Goal: Information Seeking & Learning: Learn about a topic

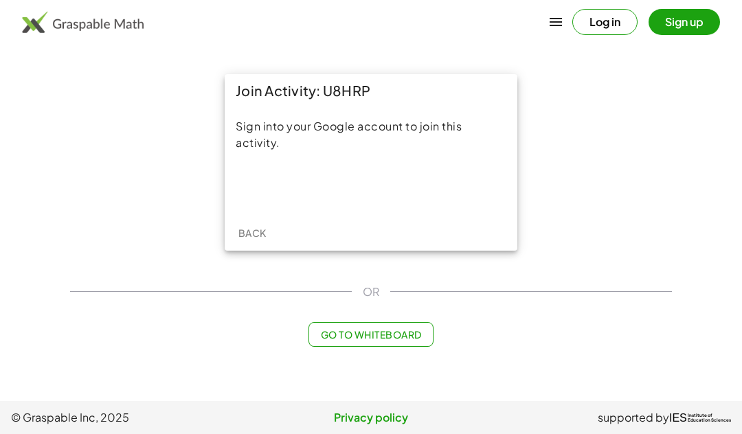
click at [371, 192] on div "Sign in with Google. Opens in new tab" at bounding box center [371, 187] width 126 height 30
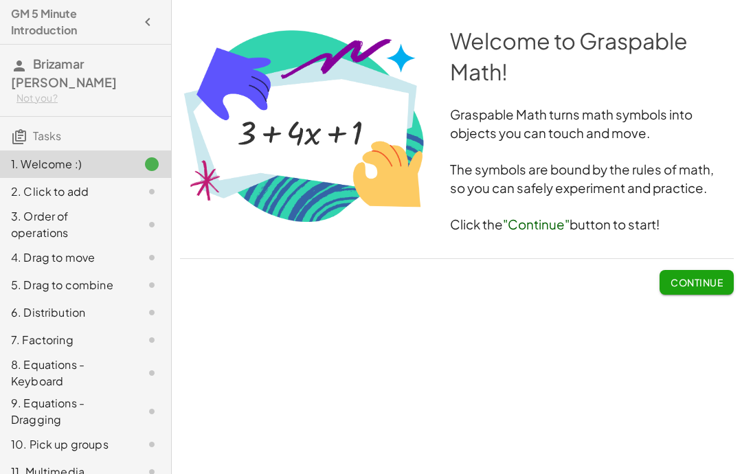
click at [686, 281] on span "Continue" at bounding box center [696, 282] width 52 height 12
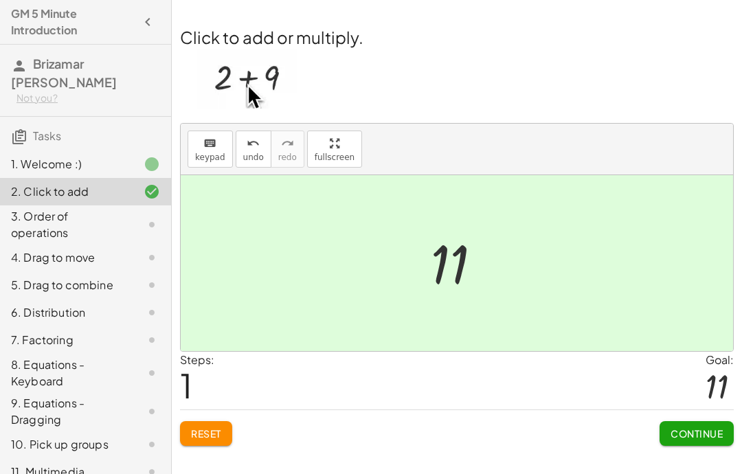
click at [691, 429] on span "Continue" at bounding box center [696, 433] width 52 height 12
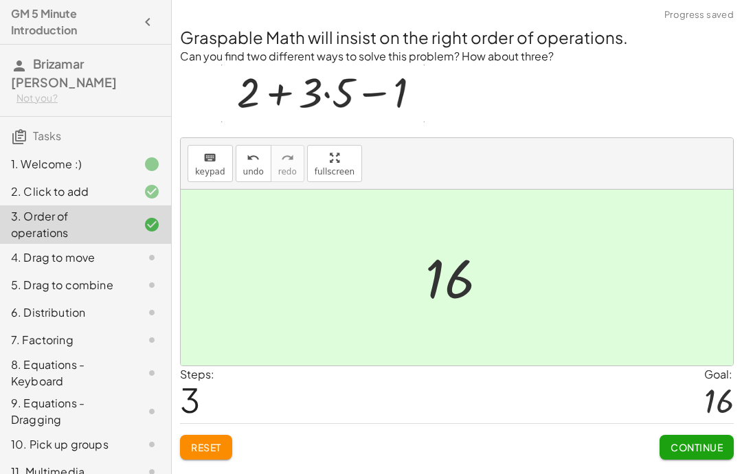
click at [683, 433] on span "Continue" at bounding box center [696, 447] width 52 height 12
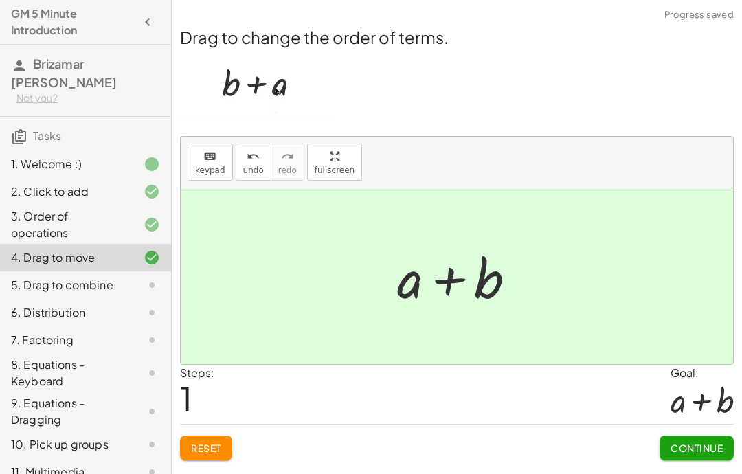
click at [670, 433] on button "Continue" at bounding box center [696, 448] width 74 height 25
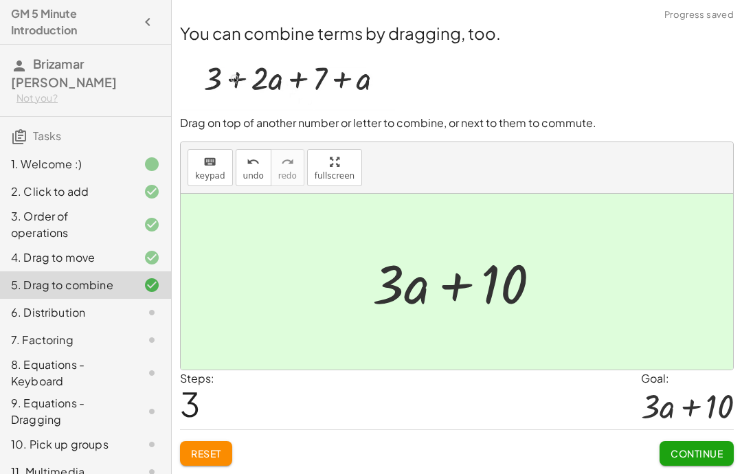
click at [692, 433] on button "Continue" at bounding box center [696, 453] width 74 height 25
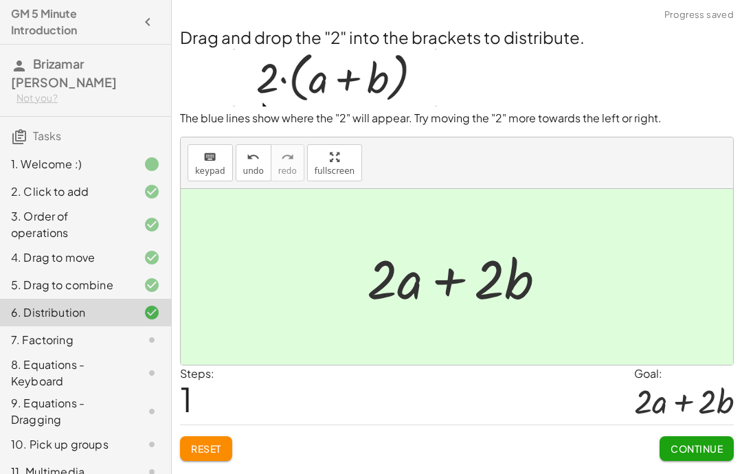
click at [687, 433] on span "Continue" at bounding box center [696, 448] width 52 height 12
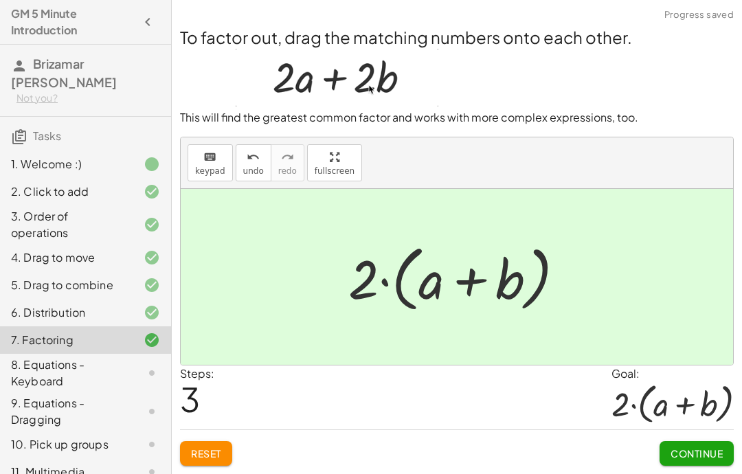
click at [683, 433] on button "Continue" at bounding box center [696, 453] width 74 height 25
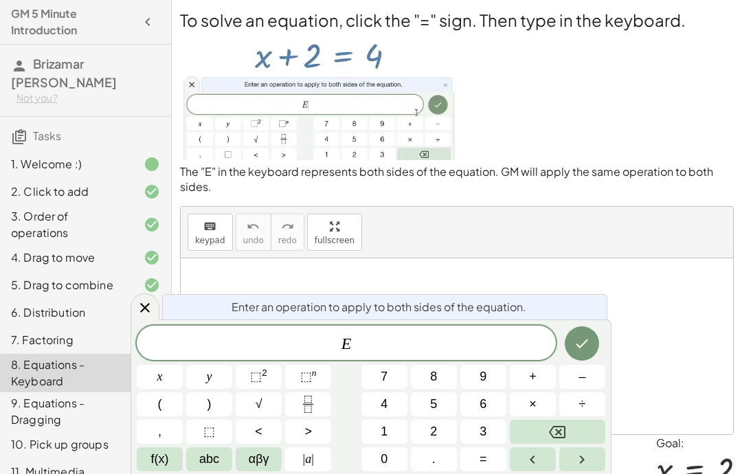
click at [561, 366] on button "–" at bounding box center [582, 377] width 46 height 24
click at [430, 426] on span "2" at bounding box center [433, 431] width 7 height 19
click at [576, 347] on icon "Done" at bounding box center [582, 343] width 16 height 16
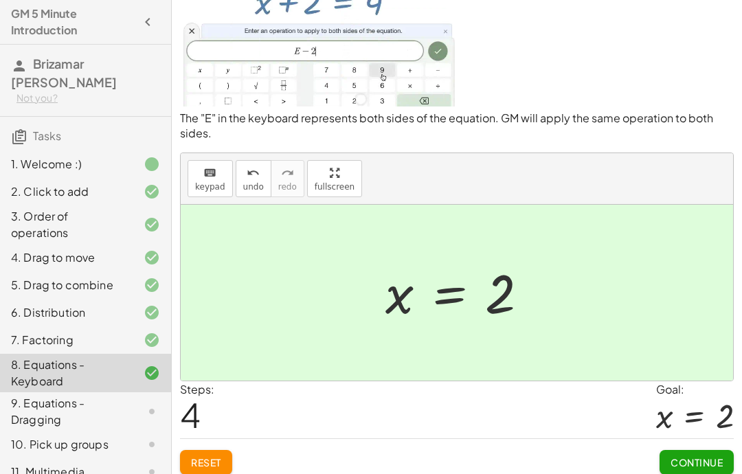
scroll to position [61, 0]
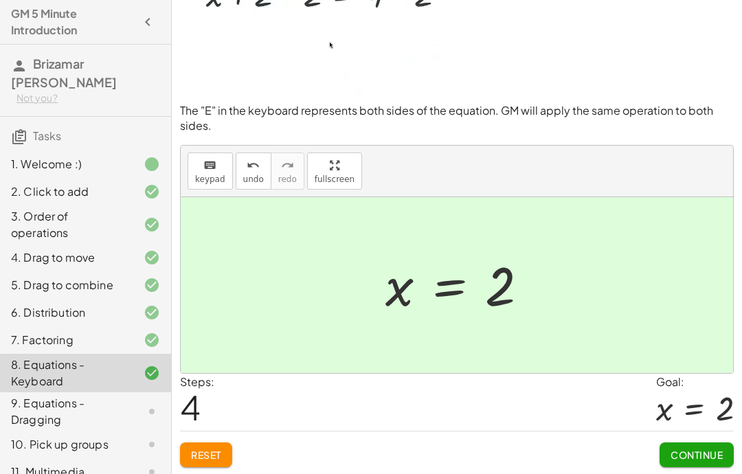
click at [681, 433] on span "Continue" at bounding box center [696, 455] width 52 height 12
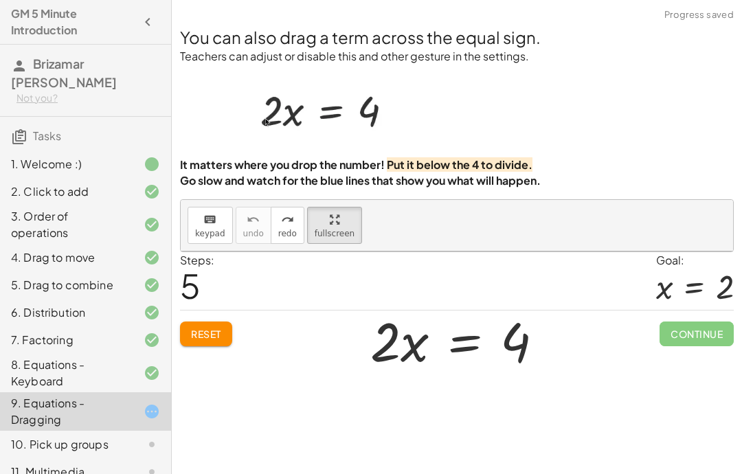
scroll to position [55, 0]
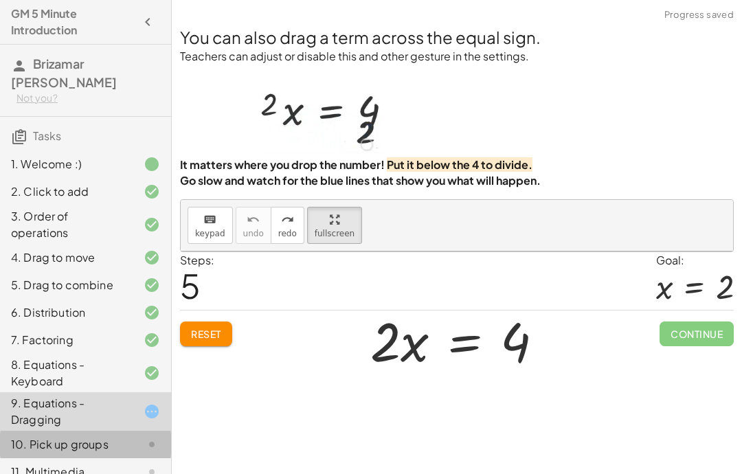
click at [97, 433] on div "10. Pick up groups" at bounding box center [66, 444] width 111 height 16
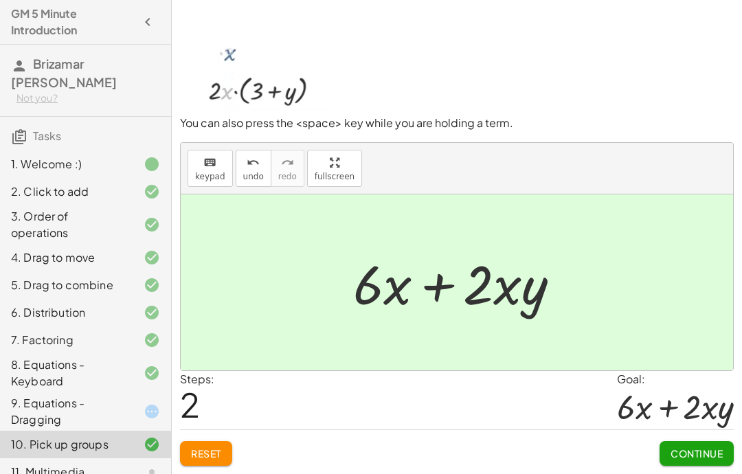
click at [674, 433] on span "Continue" at bounding box center [696, 453] width 52 height 12
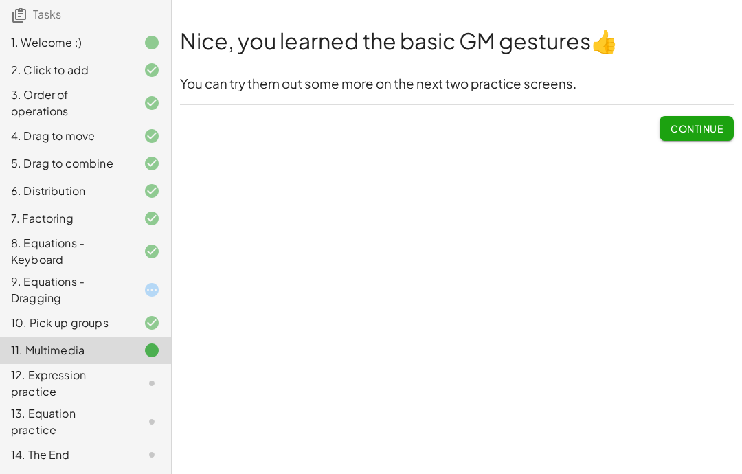
scroll to position [121, 0]
click at [683, 131] on span "Continue" at bounding box center [696, 128] width 52 height 12
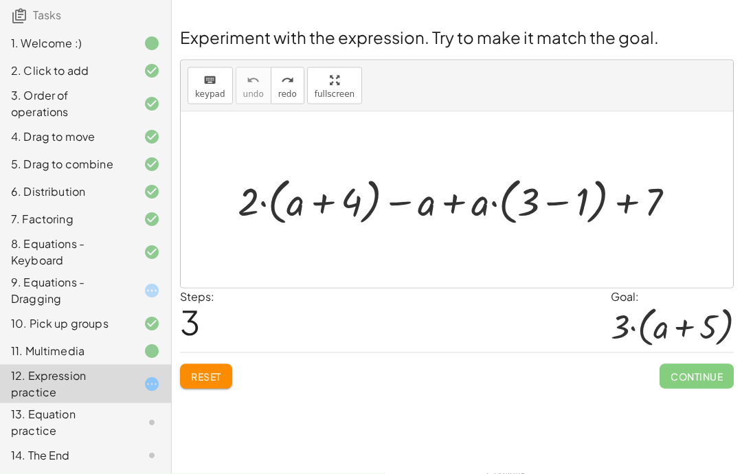
scroll to position [55, 0]
click at [58, 414] on div "13. Equation practice" at bounding box center [66, 422] width 111 height 33
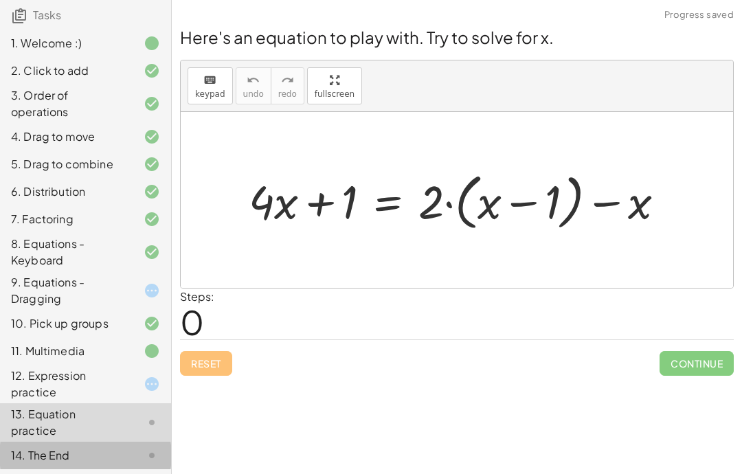
click at [36, 433] on div "14. The End" at bounding box center [85, 455] width 171 height 27
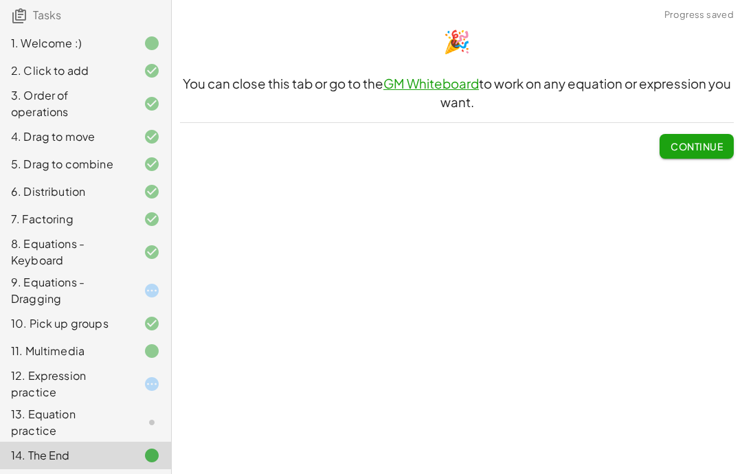
click at [50, 411] on div "13. Equation practice" at bounding box center [66, 422] width 111 height 33
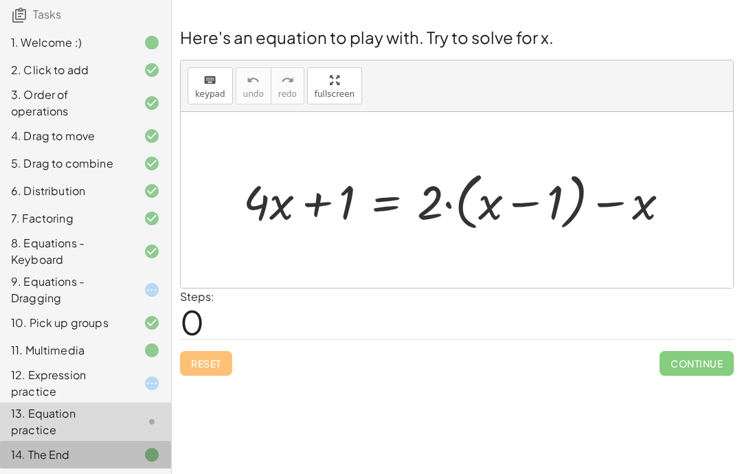
scroll to position [121, 0]
click at [87, 292] on div "9. Equations - Dragging" at bounding box center [66, 290] width 111 height 33
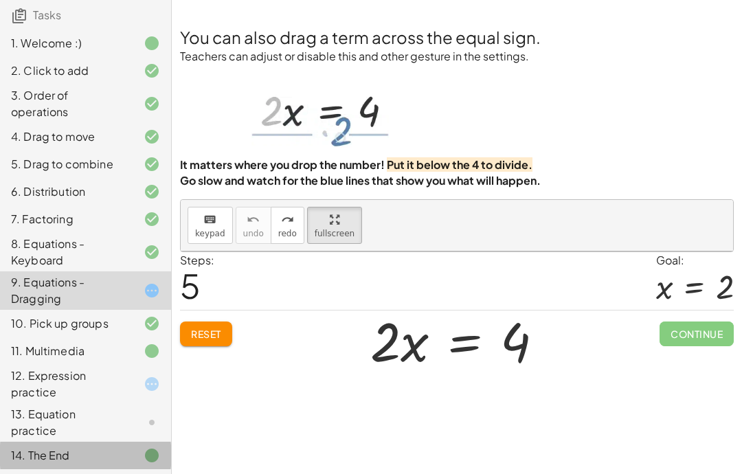
click at [212, 321] on button "Reset" at bounding box center [206, 333] width 52 height 25
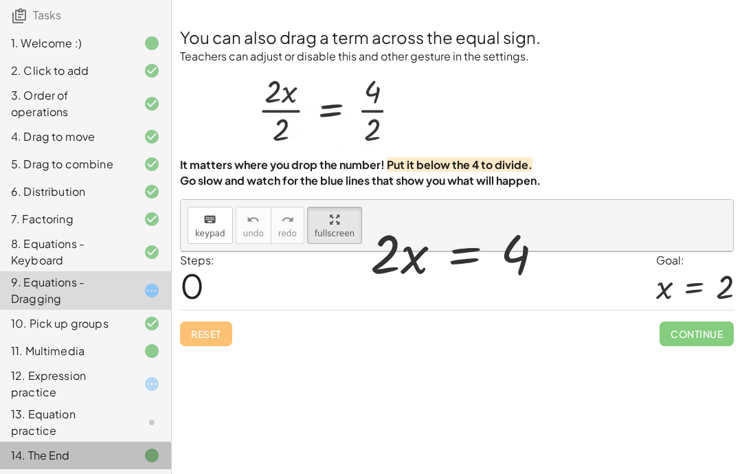
click at [211, 310] on div "Reset Continue" at bounding box center [457, 328] width 554 height 36
click at [210, 310] on div "Reset Continue" at bounding box center [457, 328] width 554 height 36
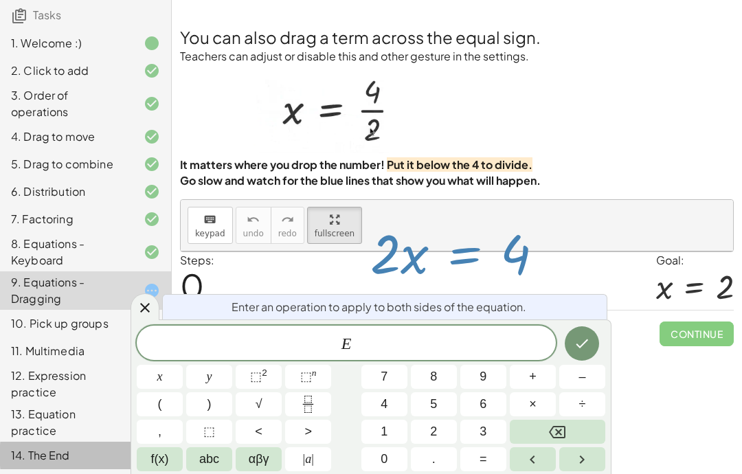
click at [438, 426] on button "2" at bounding box center [434, 432] width 46 height 24
click at [574, 433] on button "Backspace" at bounding box center [557, 432] width 95 height 24
click at [532, 376] on span "+" at bounding box center [533, 377] width 8 height 19
click at [453, 422] on button "2" at bounding box center [434, 432] width 46 height 24
click at [579, 340] on icon "Done" at bounding box center [582, 343] width 16 height 16
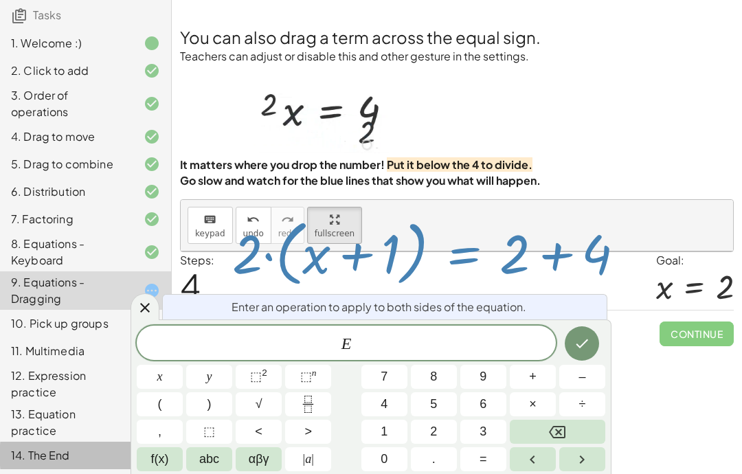
click at [211, 321] on button "Reset" at bounding box center [206, 333] width 52 height 25
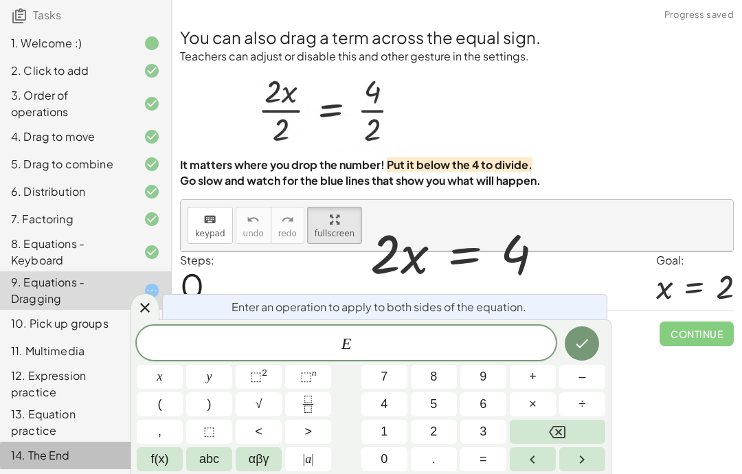
click at [582, 345] on icon "Done" at bounding box center [582, 343] width 12 height 9
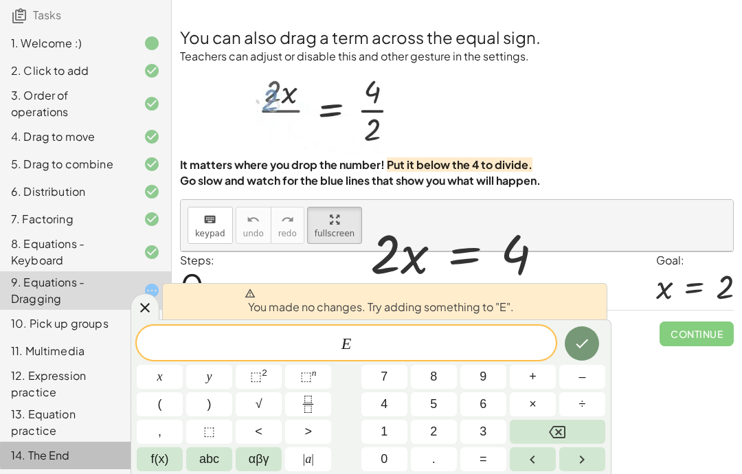
click at [149, 309] on icon at bounding box center [145, 308] width 16 height 16
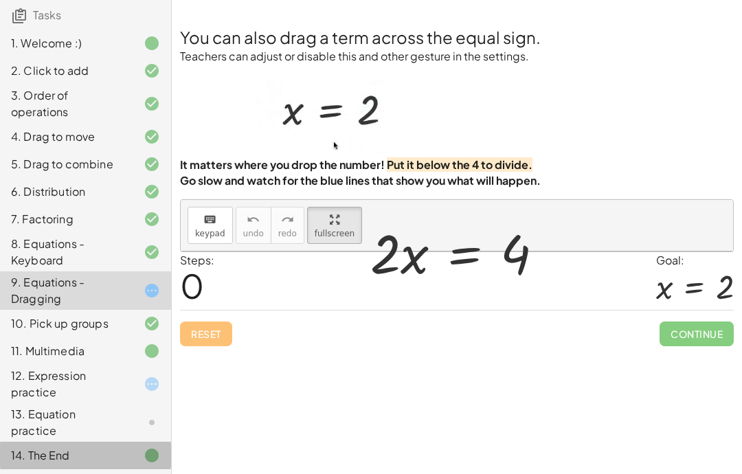
click at [135, 420] on div at bounding box center [141, 422] width 38 height 16
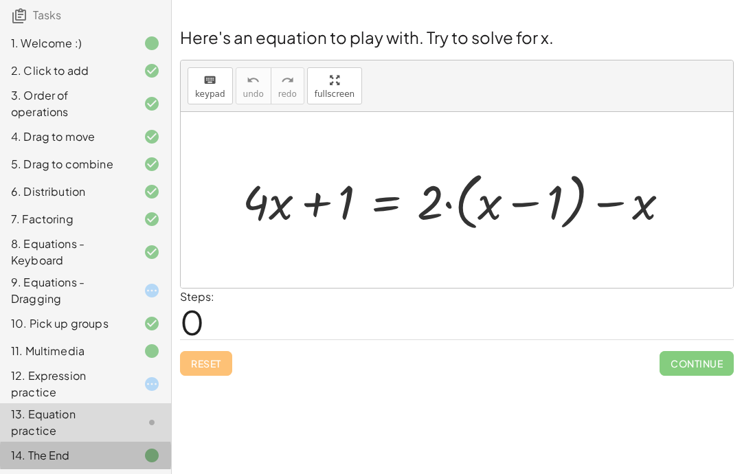
scroll to position [0, 0]
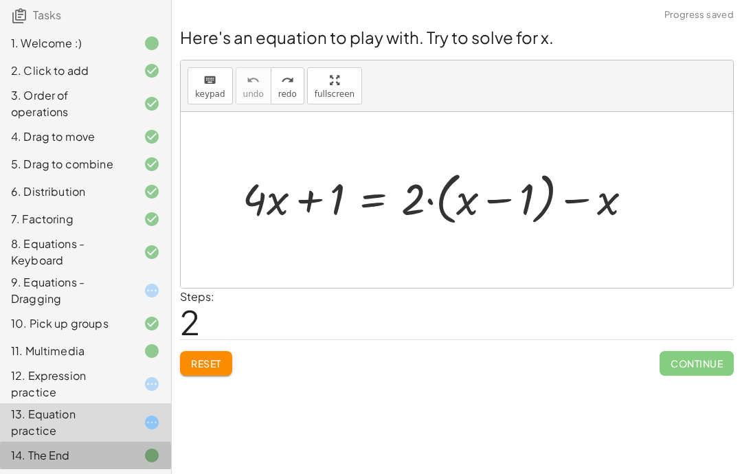
click at [210, 346] on div "Reset Continue" at bounding box center [457, 357] width 554 height 36
click at [210, 345] on div "Reset Continue" at bounding box center [457, 357] width 554 height 36
click at [216, 366] on span "Reset" at bounding box center [206, 363] width 30 height 12
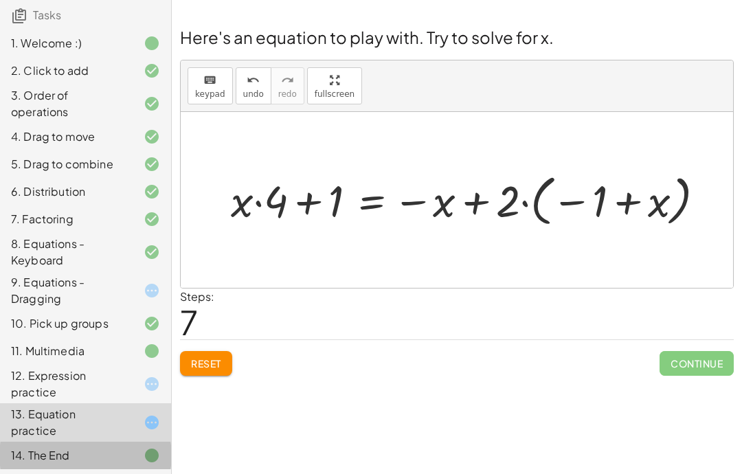
scroll to position [2, 0]
click at [223, 365] on button "Reset" at bounding box center [206, 363] width 52 height 25
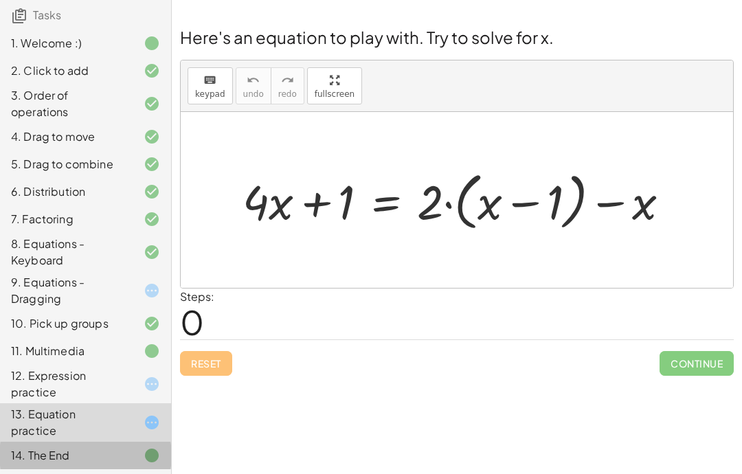
click at [142, 278] on div "9. Equations - Dragging" at bounding box center [85, 290] width 171 height 38
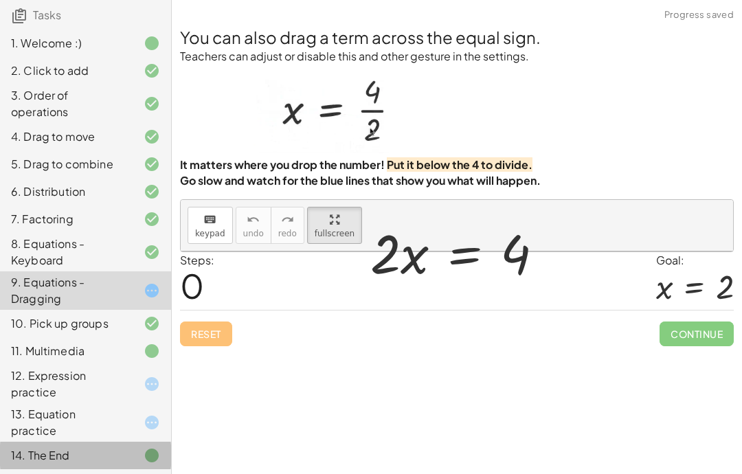
click at [221, 320] on div "Reset Continue" at bounding box center [457, 328] width 554 height 36
click at [221, 319] on div "Reset Continue" at bounding box center [457, 328] width 554 height 36
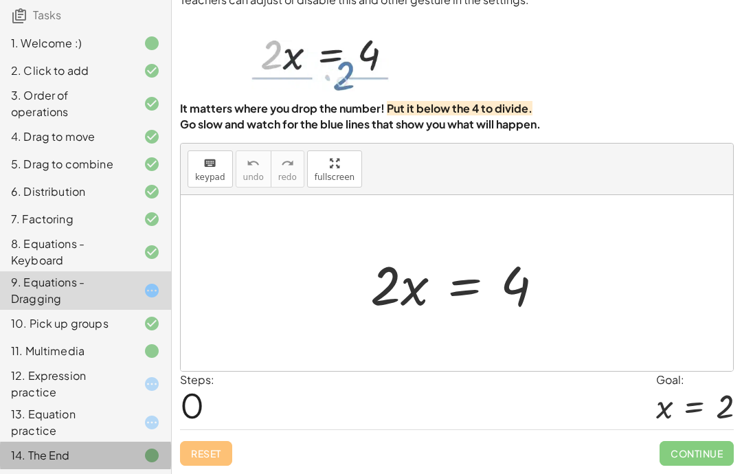
scroll to position [55, 0]
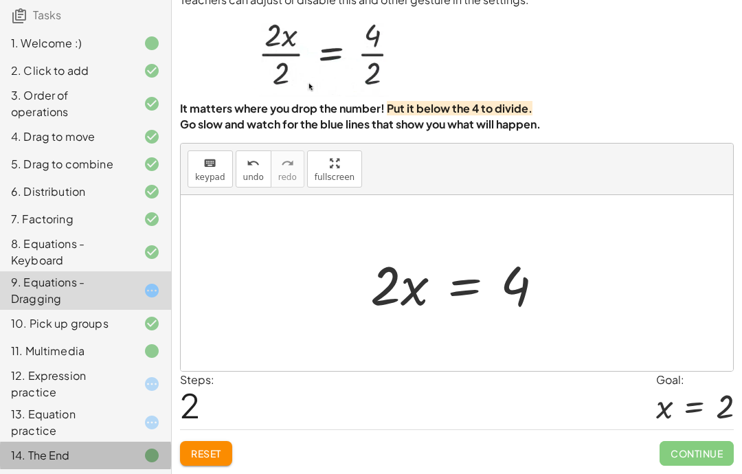
click at [213, 433] on div "Reset Continue" at bounding box center [457, 447] width 554 height 36
click at [221, 433] on span "Reset" at bounding box center [206, 453] width 30 height 12
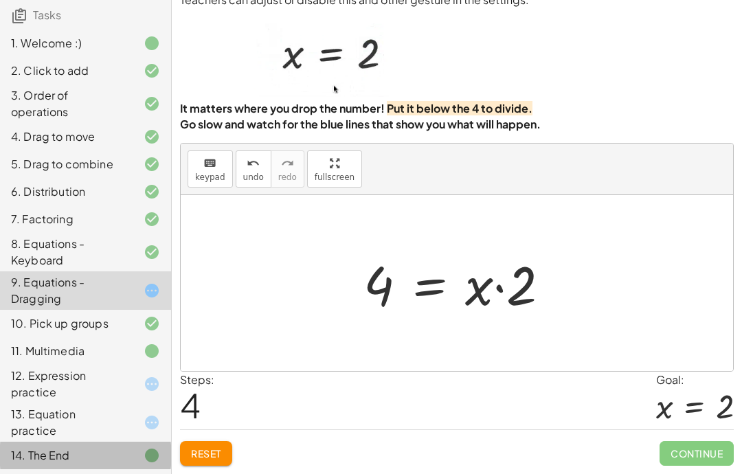
click at [203, 433] on span "Reset" at bounding box center [206, 453] width 30 height 12
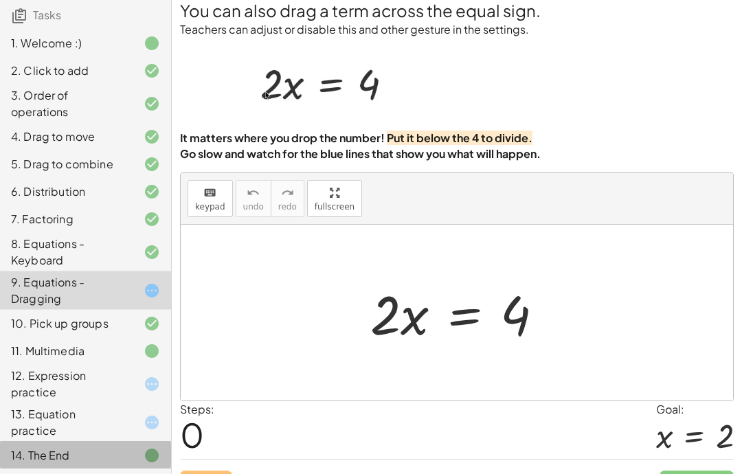
scroll to position [54, 0]
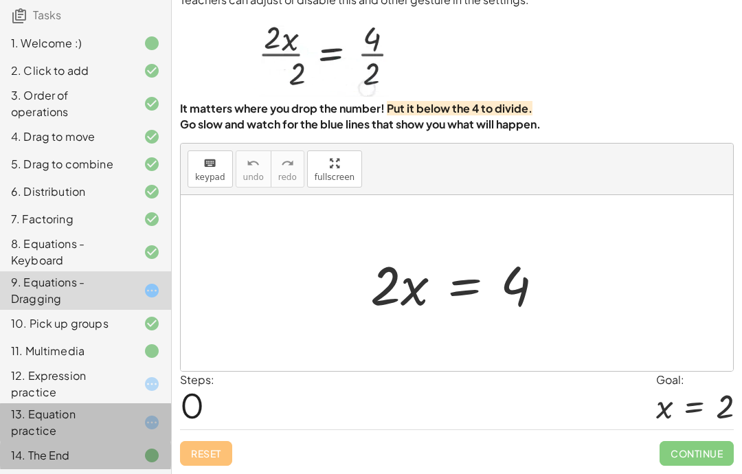
click at [131, 418] on div at bounding box center [141, 422] width 38 height 16
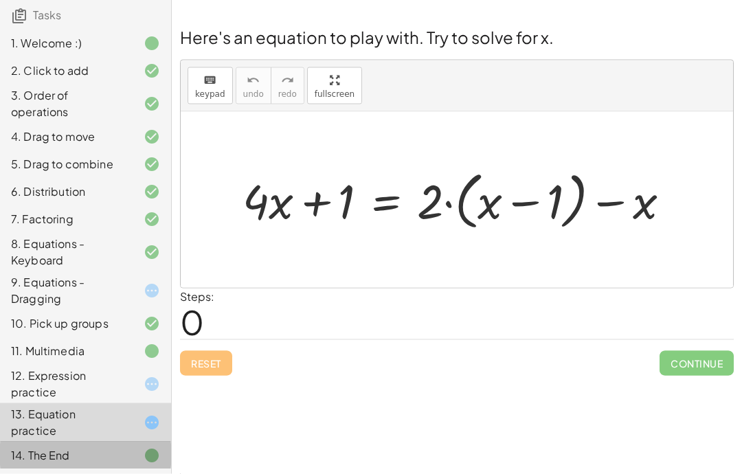
scroll to position [0, 0]
click at [475, 433] on div "Welcome to Graspable Math! Graspable Math turns math symbols into objects you c…" at bounding box center [457, 237] width 570 height 474
click at [493, 433] on div "Welcome to Graspable Math! Graspable Math turns math symbols into objects you c…" at bounding box center [457, 237] width 570 height 474
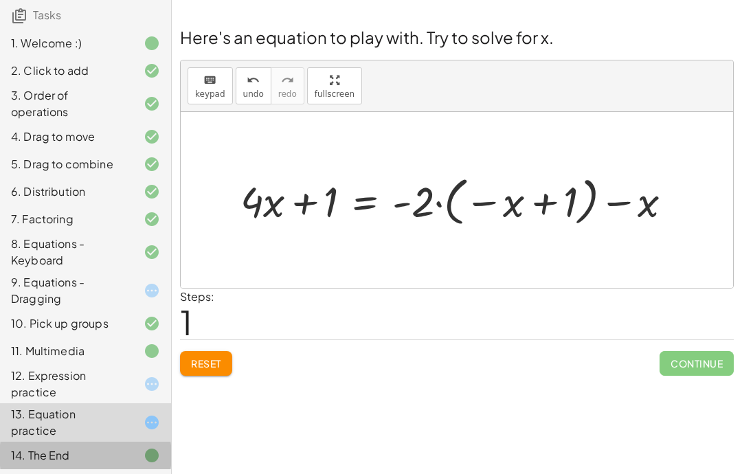
click at [209, 357] on span "Reset" at bounding box center [206, 363] width 30 height 12
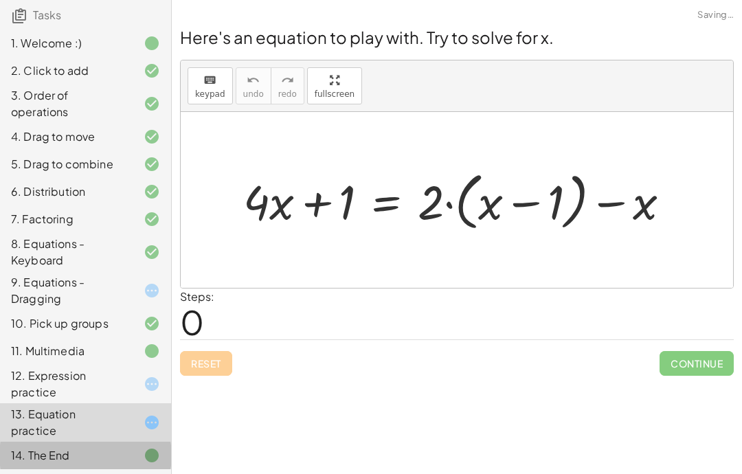
click at [208, 357] on div "Reset Continue" at bounding box center [457, 357] width 554 height 36
click at [411, 433] on div "Welcome to Graspable Math! Graspable Math turns math symbols into objects you c…" at bounding box center [457, 237] width 570 height 474
click at [422, 433] on div "Welcome to Graspable Math! Graspable Math turns math symbols into objects you c…" at bounding box center [457, 237] width 570 height 474
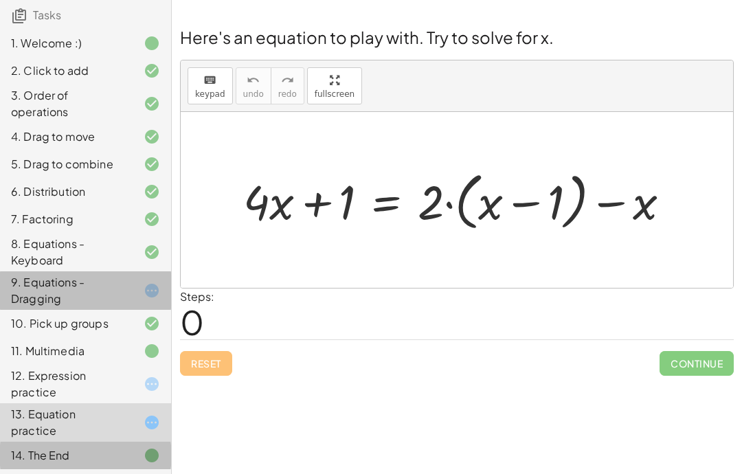
click at [155, 284] on icon at bounding box center [152, 290] width 16 height 16
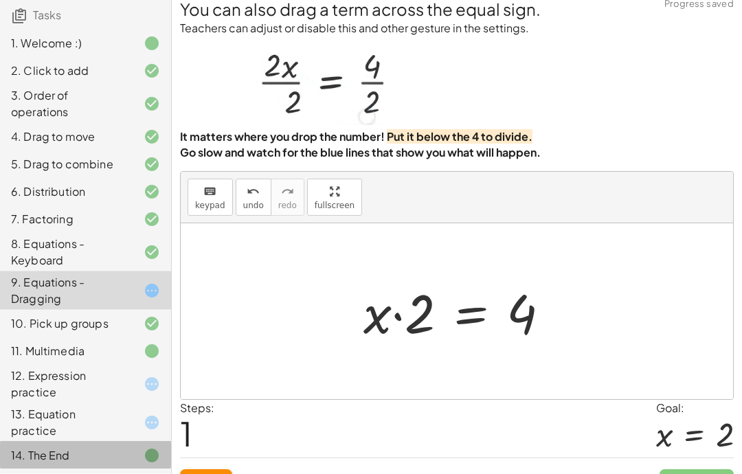
scroll to position [55, 0]
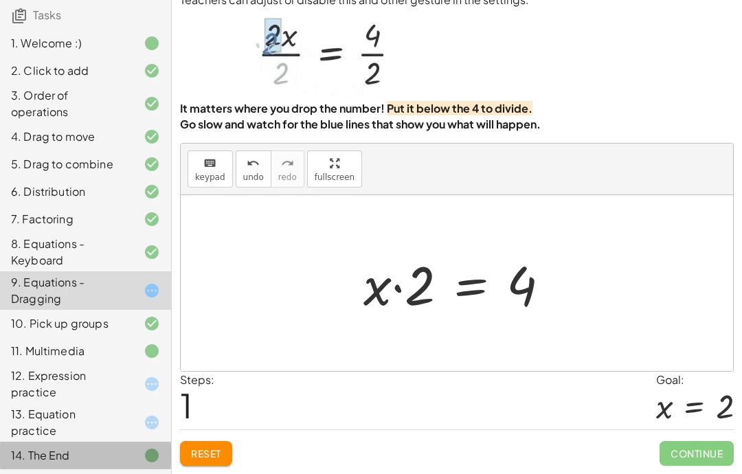
click at [218, 433] on button "Reset" at bounding box center [206, 453] width 52 height 25
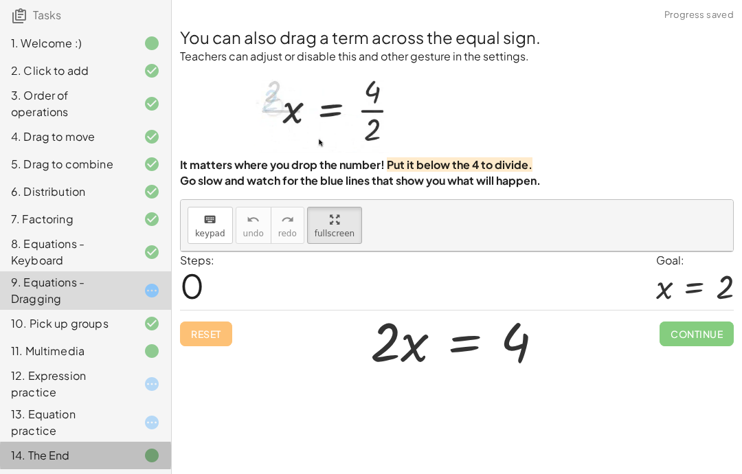
scroll to position [38, 0]
click at [213, 310] on div "Reset Continue" at bounding box center [457, 328] width 554 height 36
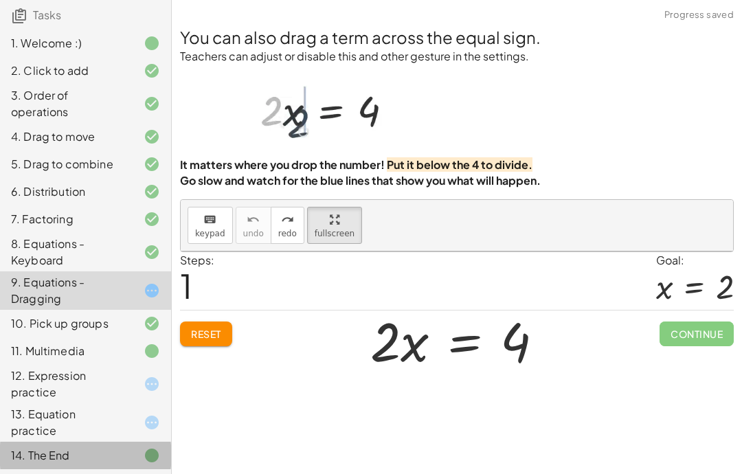
click at [254, 204] on div "keyboard keypad undo [PERSON_NAME] redo fullscreen" at bounding box center [457, 226] width 552 height 52
click at [179, 410] on div "Welcome to Graspable Math! Graspable Math turns math symbols into objects you c…" at bounding box center [457, 237] width 570 height 474
click at [155, 386] on icon at bounding box center [152, 384] width 16 height 16
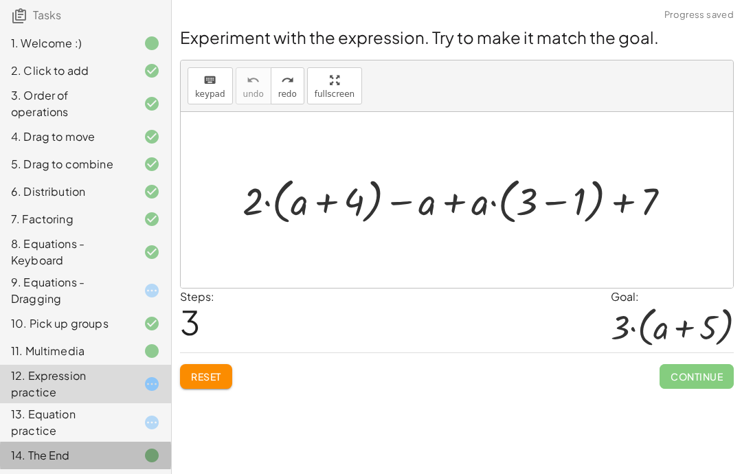
click at [133, 431] on div "13. Equation practice" at bounding box center [85, 422] width 171 height 38
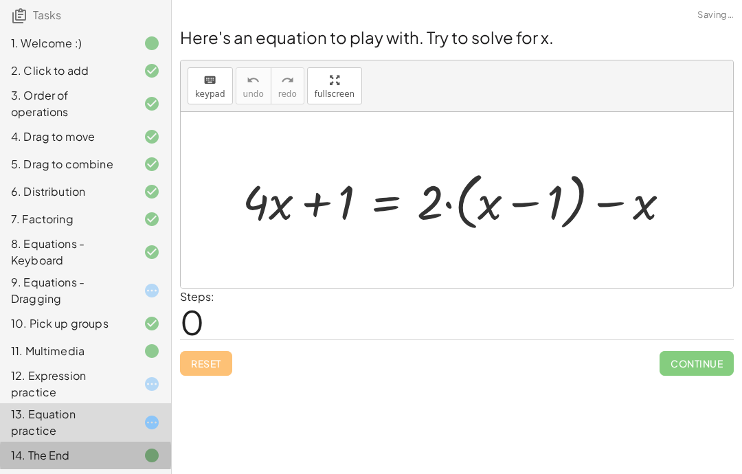
click at [137, 396] on div "12. Expression practice" at bounding box center [85, 384] width 171 height 38
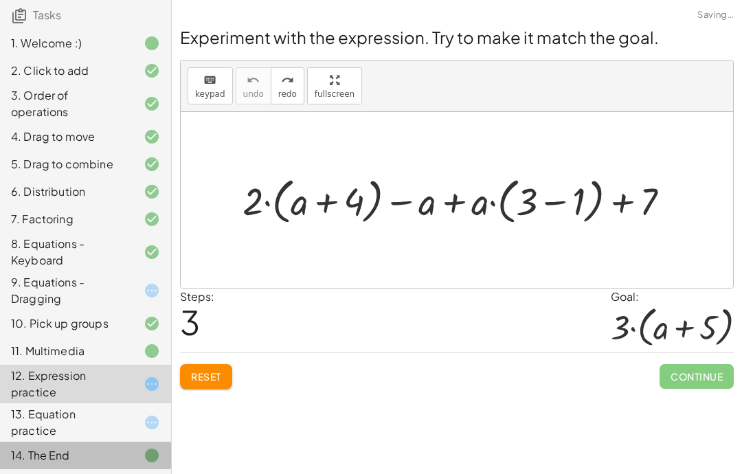
click at [202, 370] on span "Reset" at bounding box center [206, 376] width 30 height 12
click at [205, 352] on div "Reset Continue" at bounding box center [457, 370] width 554 height 36
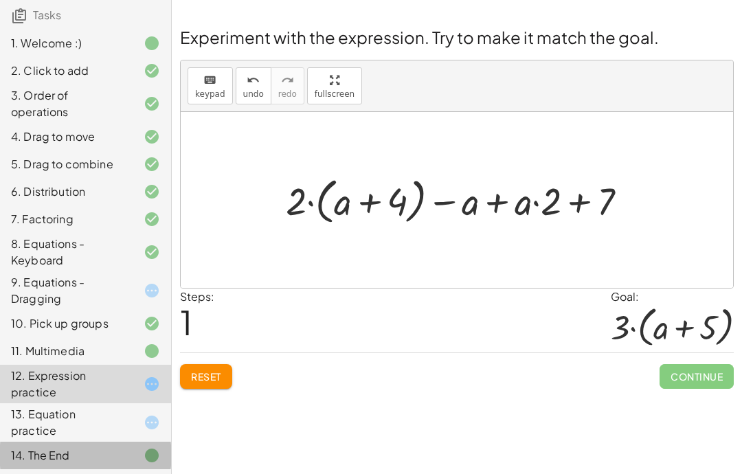
click at [221, 370] on span "Reset" at bounding box center [206, 376] width 30 height 12
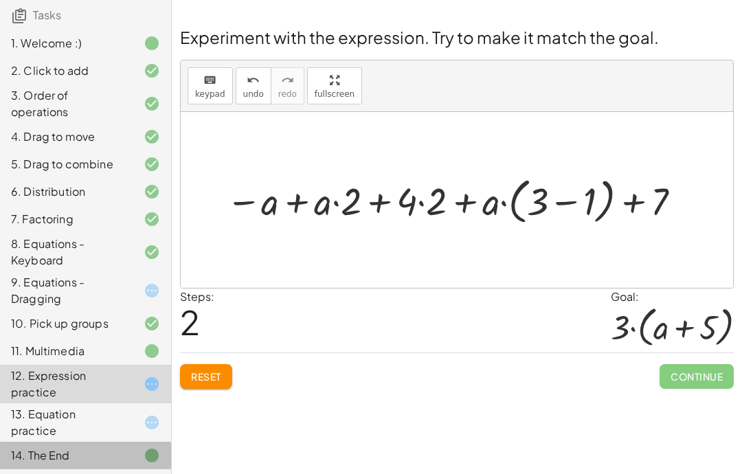
click at [238, 352] on div "Reset Continue" at bounding box center [457, 370] width 554 height 36
click at [209, 359] on div "Welcome to Graspable Math! Graspable Math turns math symbols into objects you c…" at bounding box center [457, 237] width 570 height 474
click at [221, 352] on div "Reset Continue" at bounding box center [457, 370] width 554 height 36
click at [217, 370] on span "Reset" at bounding box center [206, 376] width 30 height 12
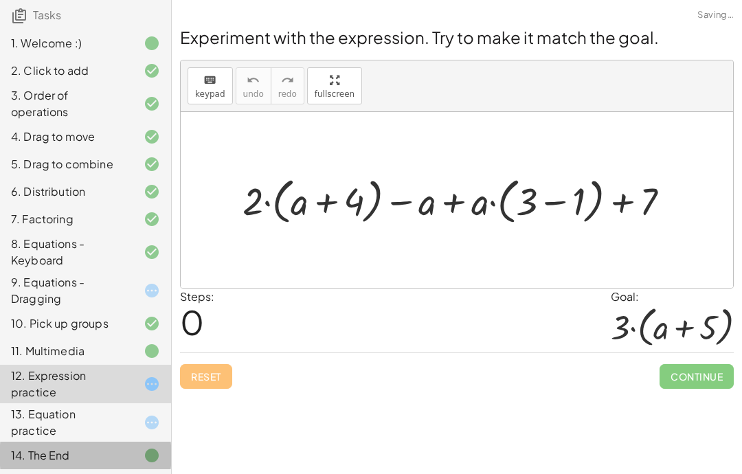
click at [217, 352] on div "Reset Continue" at bounding box center [457, 370] width 554 height 36
click at [237, 352] on div "Reset Continue" at bounding box center [457, 370] width 554 height 36
click at [236, 352] on div "Reset Continue" at bounding box center [457, 370] width 554 height 36
click at [227, 364] on button "Reset" at bounding box center [206, 376] width 52 height 25
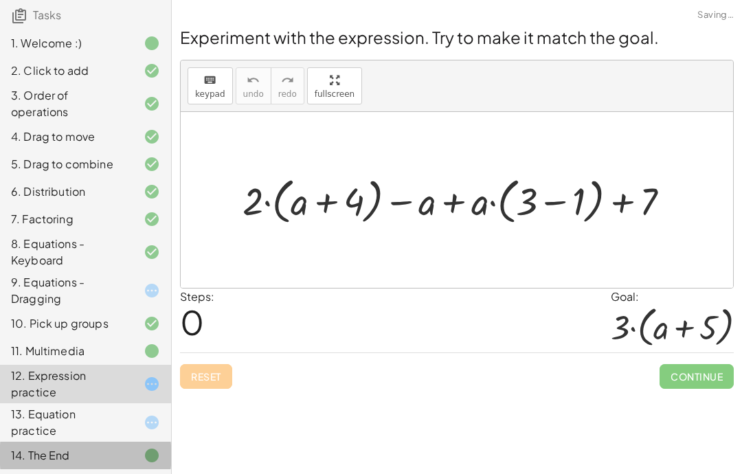
click at [227, 352] on div "Reset Continue" at bounding box center [457, 370] width 554 height 36
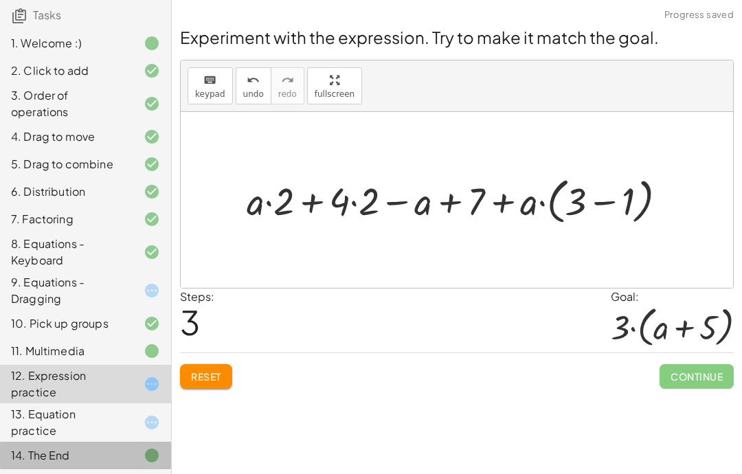
click at [216, 370] on span "Reset" at bounding box center [206, 376] width 30 height 12
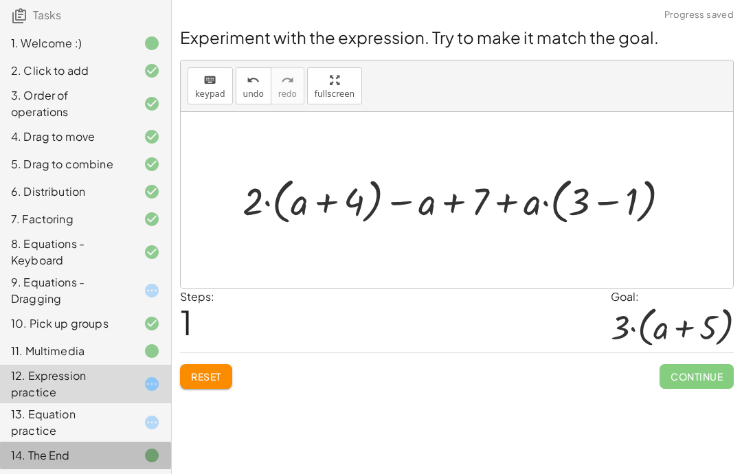
click at [223, 364] on button "Reset" at bounding box center [206, 376] width 52 height 25
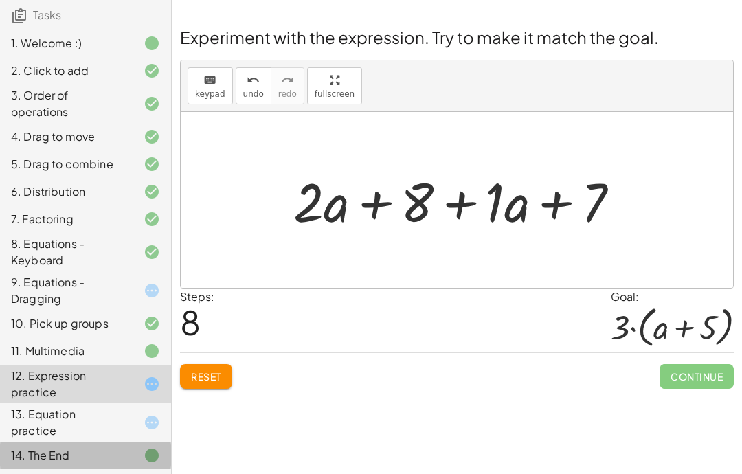
click at [212, 352] on div "Reset Continue" at bounding box center [457, 370] width 554 height 36
click at [236, 352] on div "Reset Continue" at bounding box center [457, 370] width 554 height 36
click at [216, 364] on button "Reset" at bounding box center [206, 376] width 52 height 25
click at [216, 352] on div "Reset Continue" at bounding box center [457, 370] width 554 height 36
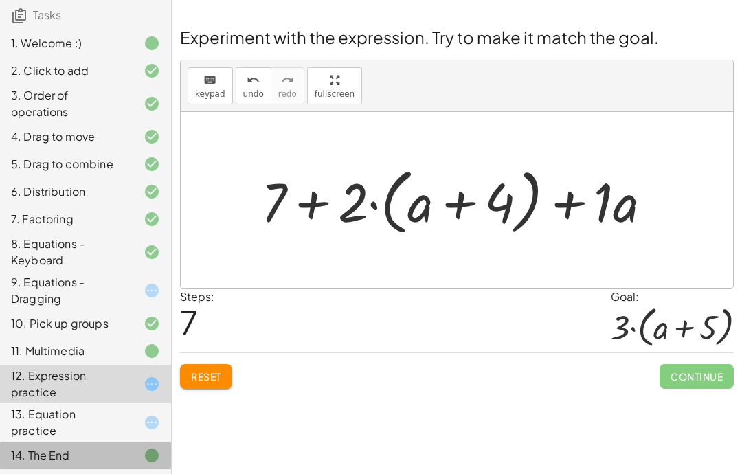
click at [218, 352] on div "Reset Continue" at bounding box center [457, 370] width 554 height 36
click at [219, 370] on span "Reset" at bounding box center [206, 376] width 30 height 12
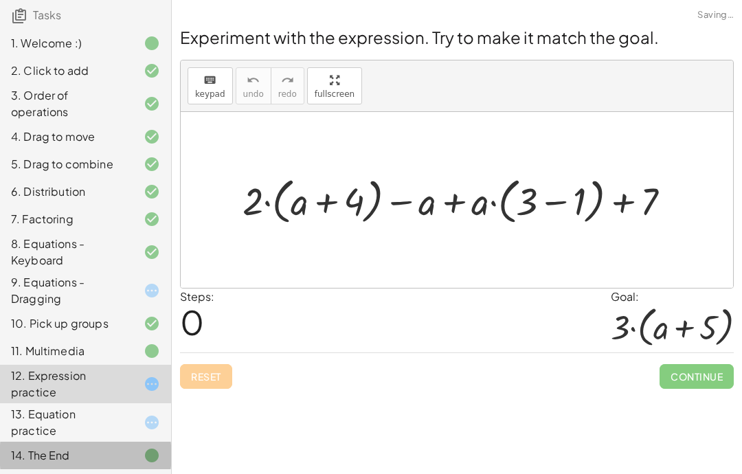
click at [219, 352] on div "Reset Continue" at bounding box center [457, 370] width 554 height 36
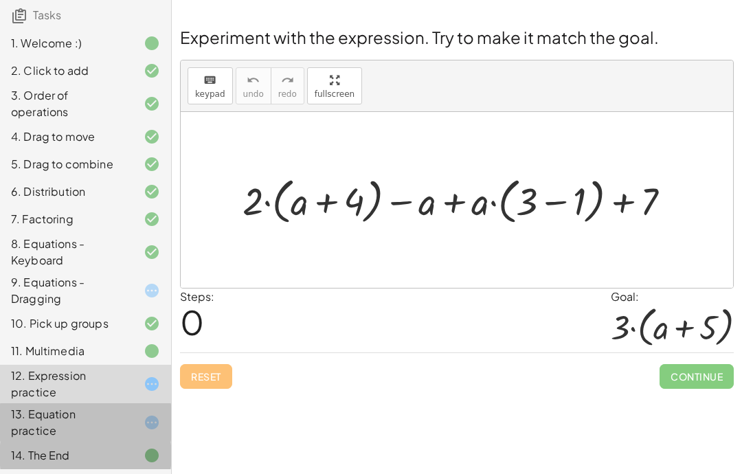
click at [35, 433] on div "13. Equation practice" at bounding box center [66, 422] width 111 height 33
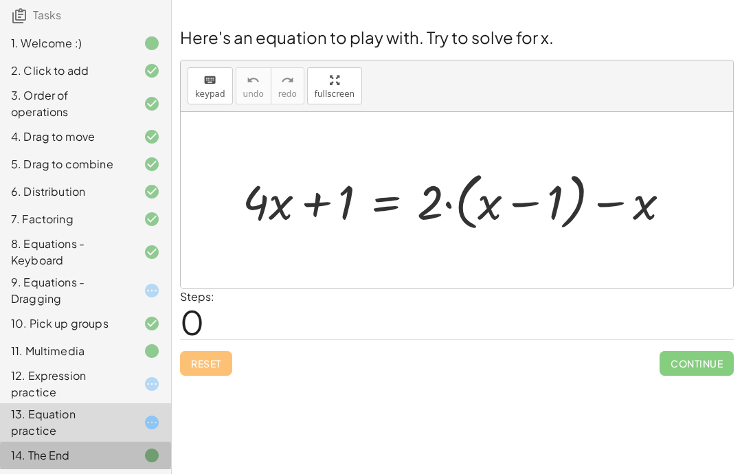
click at [325, 374] on div "Welcome to Graspable Math! Graspable Math turns math symbols into objects you c…" at bounding box center [457, 237] width 570 height 474
click at [336, 402] on div "Welcome to Graspable Math! Graspable Math turns math symbols into objects you c…" at bounding box center [457, 237] width 570 height 474
click at [302, 420] on div "Welcome to Graspable Math! Graspable Math turns math symbols into objects you c…" at bounding box center [457, 237] width 570 height 474
click at [438, 433] on div "Welcome to Graspable Math! Graspable Math turns math symbols into objects you c…" at bounding box center [457, 237] width 570 height 474
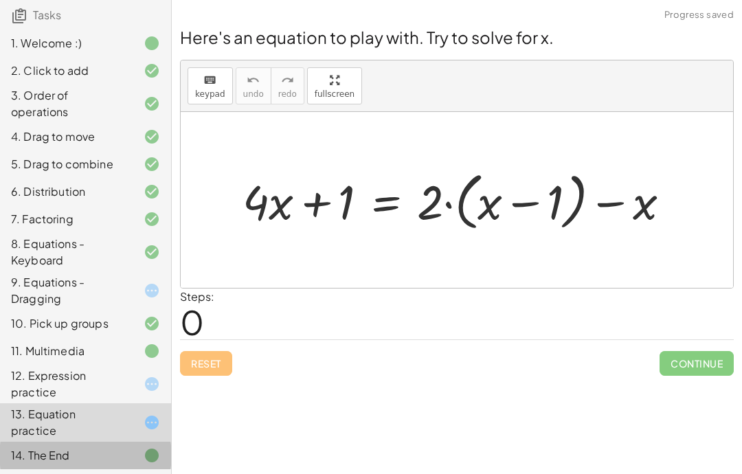
click at [511, 433] on div "Welcome to Graspable Math! Graspable Math turns math symbols into objects you c…" at bounding box center [457, 237] width 570 height 474
click at [470, 433] on div "Welcome to Graspable Math! Graspable Math turns math symbols into objects you c…" at bounding box center [457, 237] width 570 height 474
